Goal: Transaction & Acquisition: Purchase product/service

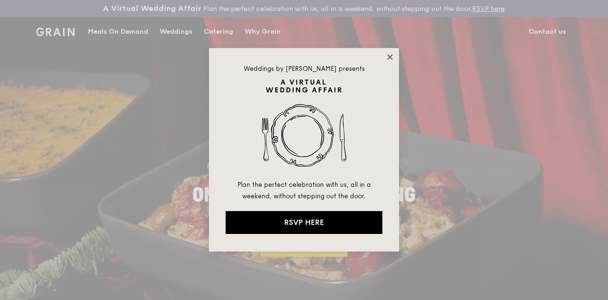
click at [388, 56] on icon at bounding box center [389, 56] width 5 height 5
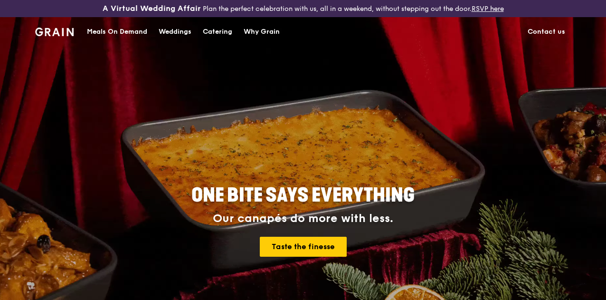
click at [224, 33] on div "Catering" at bounding box center [217, 32] width 29 height 29
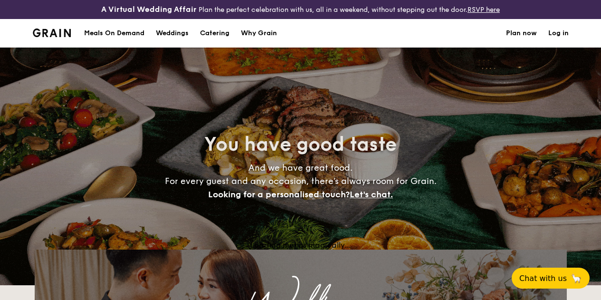
select select
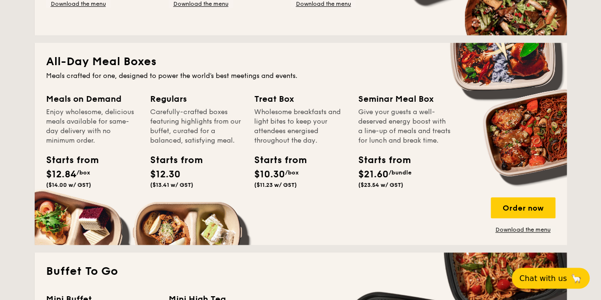
scroll to position [388, 0]
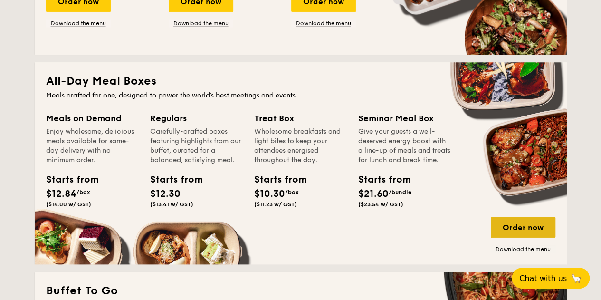
click at [526, 235] on div "Order now" at bounding box center [523, 227] width 65 height 21
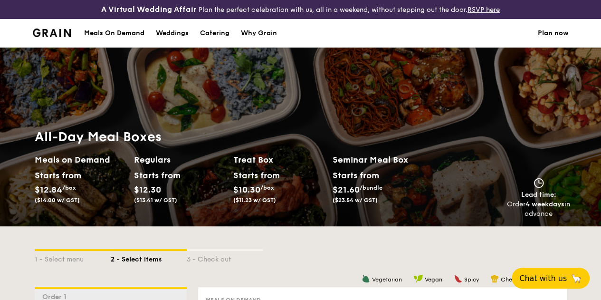
scroll to position [285, 0]
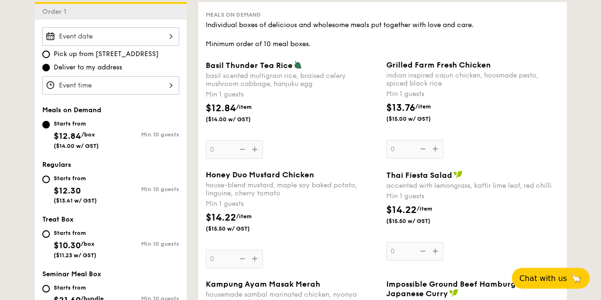
click at [109, 40] on div at bounding box center [110, 36] width 137 height 19
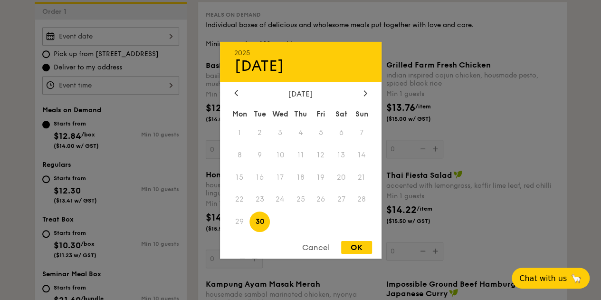
click at [489, 89] on div at bounding box center [300, 150] width 601 height 300
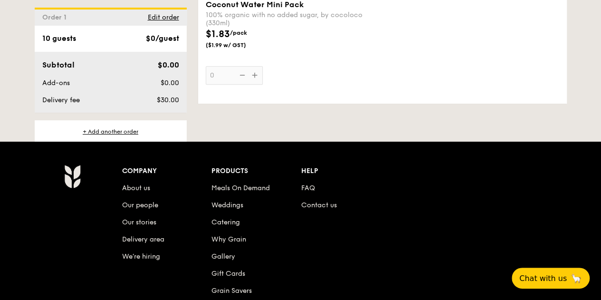
scroll to position [2124, 0]
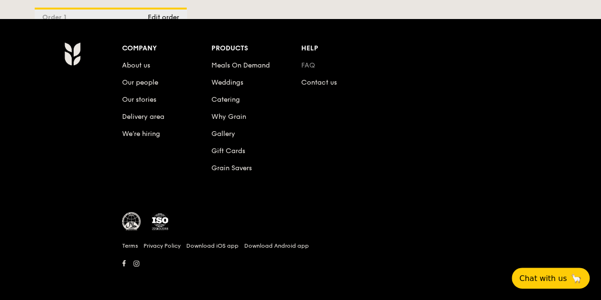
click at [308, 64] on link "FAQ" at bounding box center [308, 65] width 14 height 8
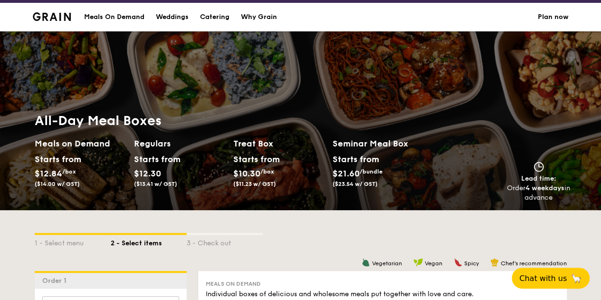
scroll to position [0, 0]
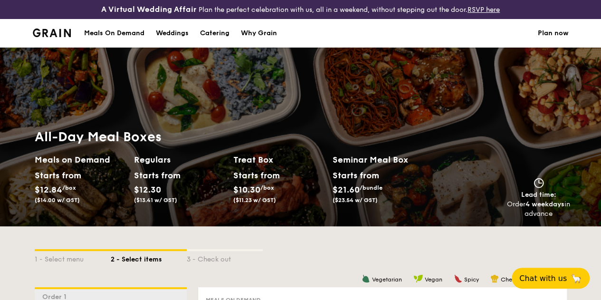
click at [104, 36] on div "Meals On Demand" at bounding box center [114, 33] width 60 height 29
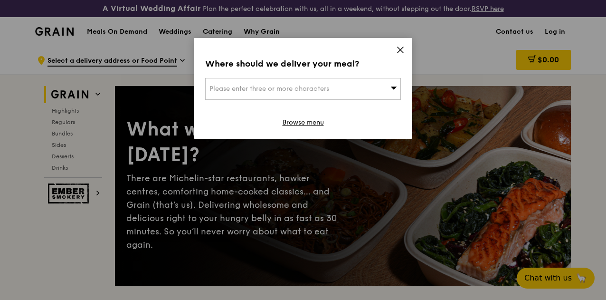
click at [234, 86] on span "Please enter three or more characters" at bounding box center [270, 89] width 120 height 8
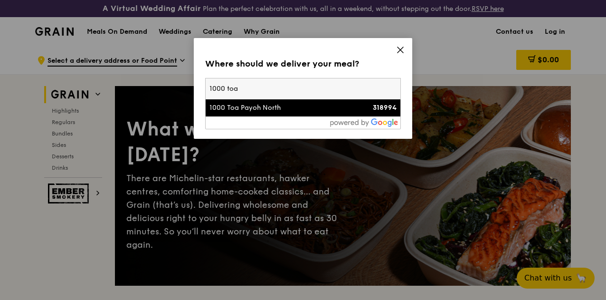
type input "1000 toa"
click at [250, 113] on li "1000 Toa Payoh North 318994" at bounding box center [303, 107] width 195 height 17
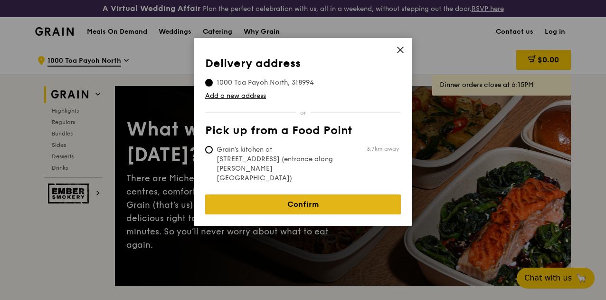
click at [307, 194] on link "Confirm" at bounding box center [303, 204] width 196 height 20
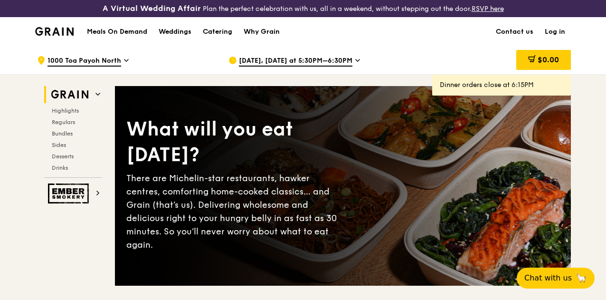
click at [331, 67] on span "Sep 24, Today at 5:30PM–6:30PM" at bounding box center [296, 61] width 114 height 10
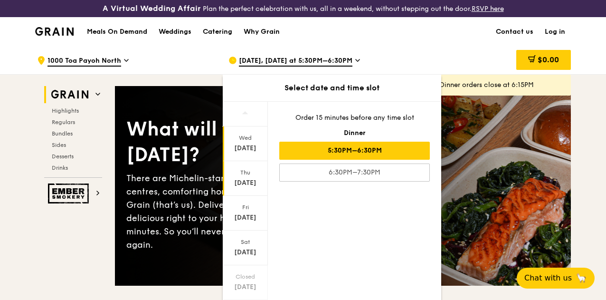
click at [244, 188] on div "Sep 25" at bounding box center [245, 183] width 42 height 10
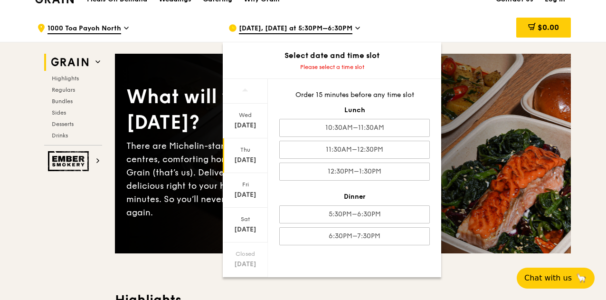
scroll to position [48, 0]
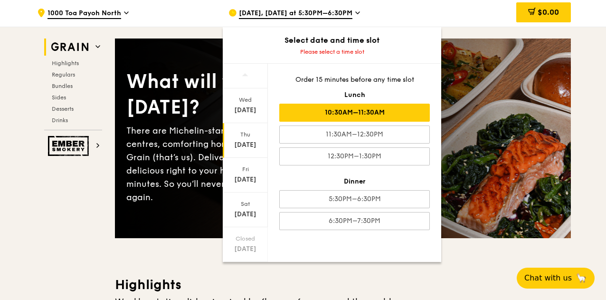
click at [390, 122] on div "10:30AM–11:30AM" at bounding box center [354, 113] width 151 height 18
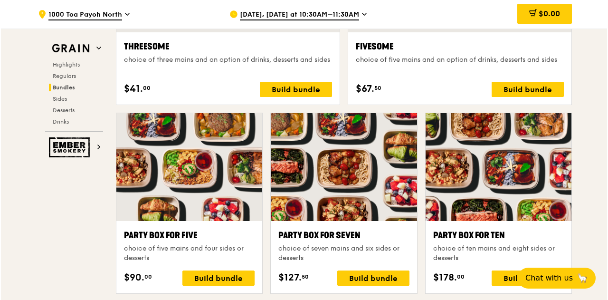
scroll to position [1853, 0]
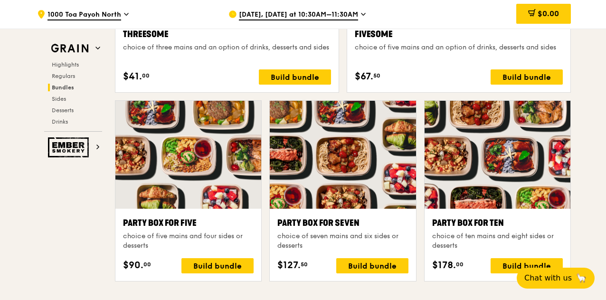
click at [494, 225] on div "Party Box for Ten" at bounding box center [497, 222] width 131 height 13
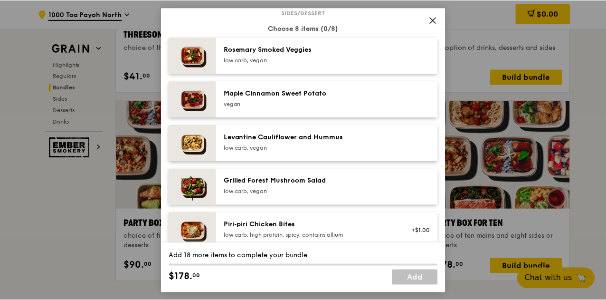
scroll to position [523, 0]
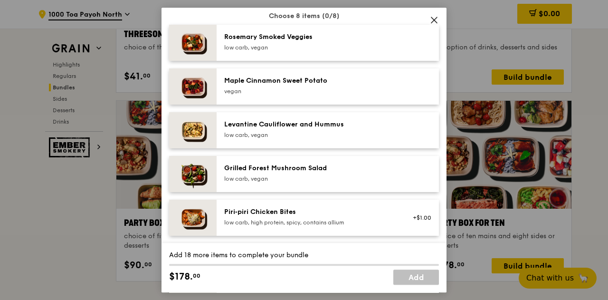
click at [435, 21] on icon at bounding box center [434, 20] width 6 height 6
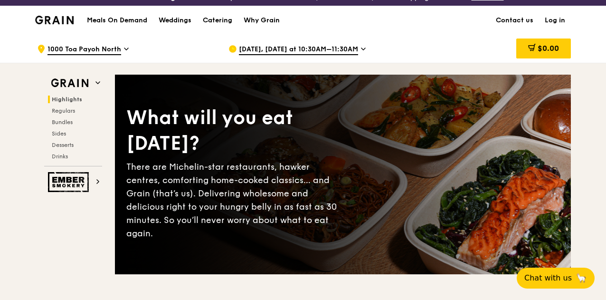
scroll to position [0, 0]
